Goal: Information Seeking & Learning: Learn about a topic

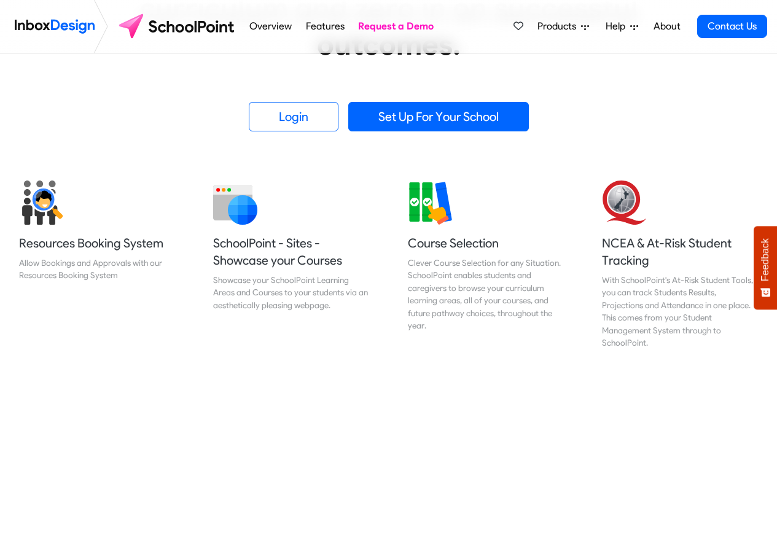
scroll to position [368, 0]
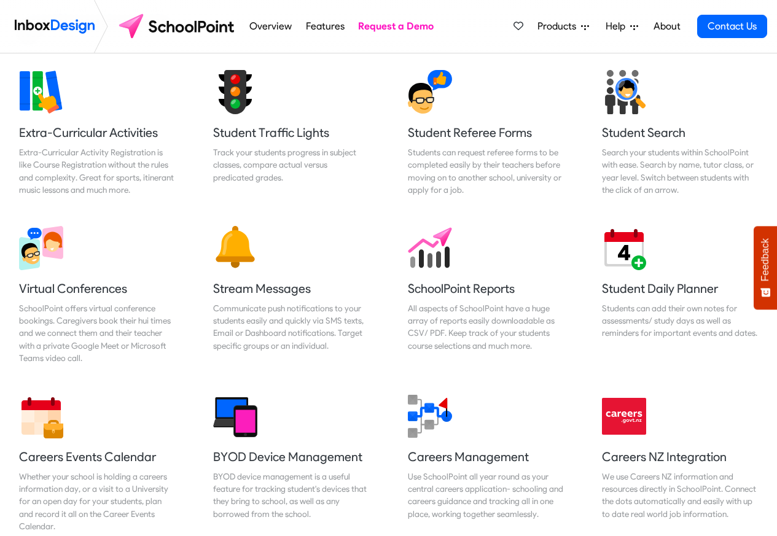
scroll to position [884, 0]
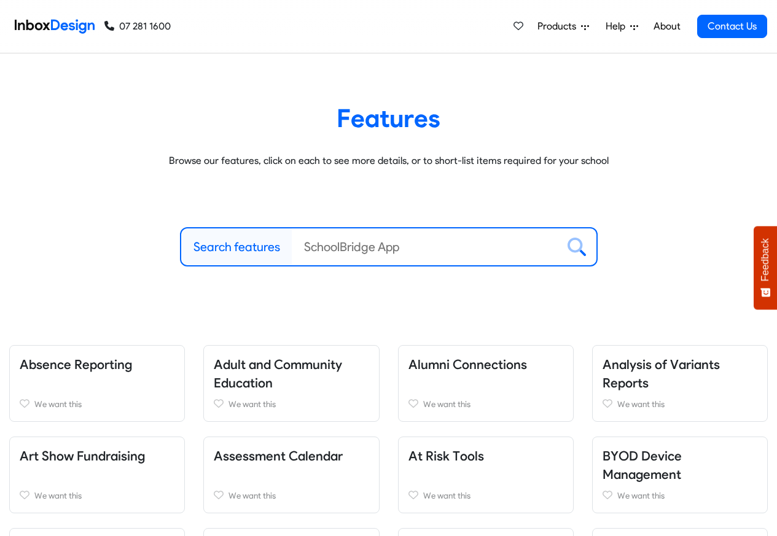
click at [224, 246] on label "Search features" at bounding box center [236, 247] width 87 height 18
click at [292, 246] on input "Search features" at bounding box center [425, 246] width 266 height 37
paste input "bespoke"
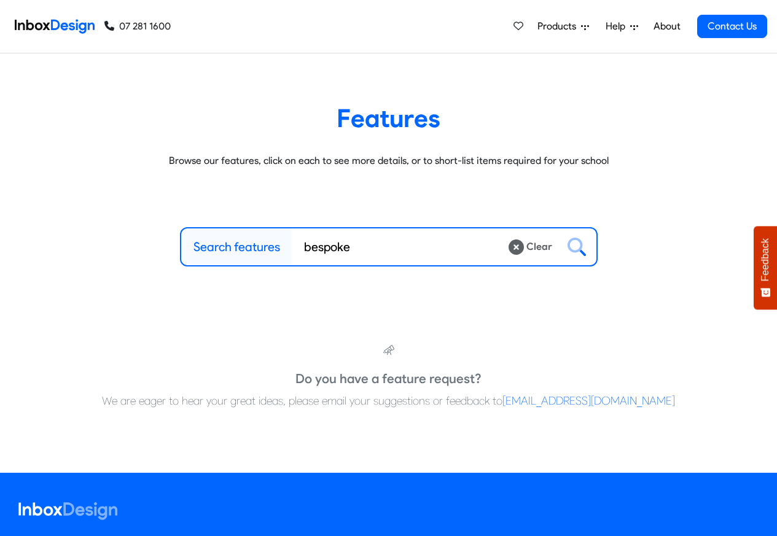
type input "bespoke"
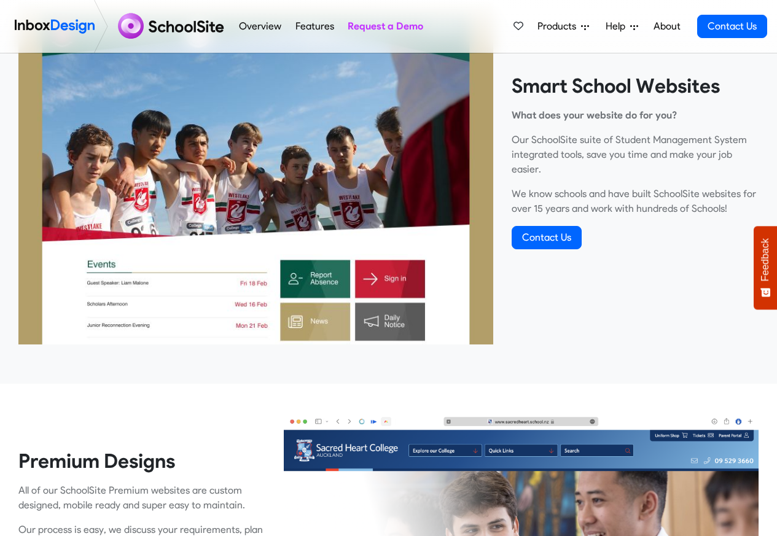
scroll to position [442, 0]
